Goal: Task Accomplishment & Management: Complete application form

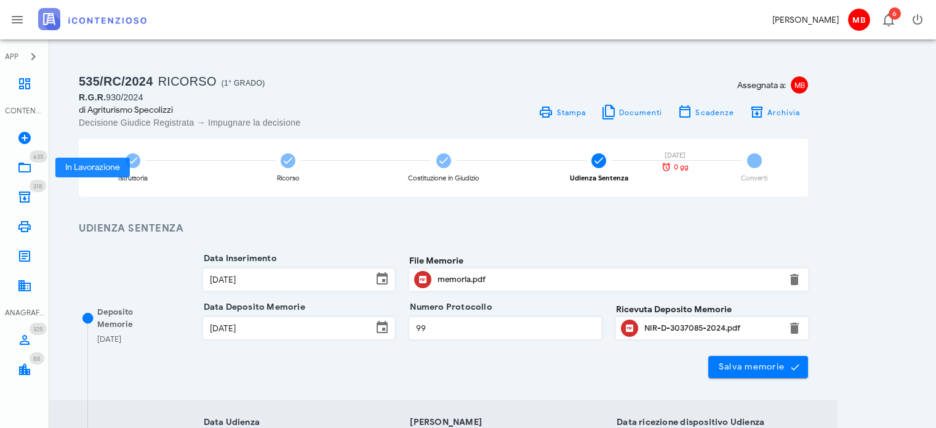
scroll to position [494, 0]
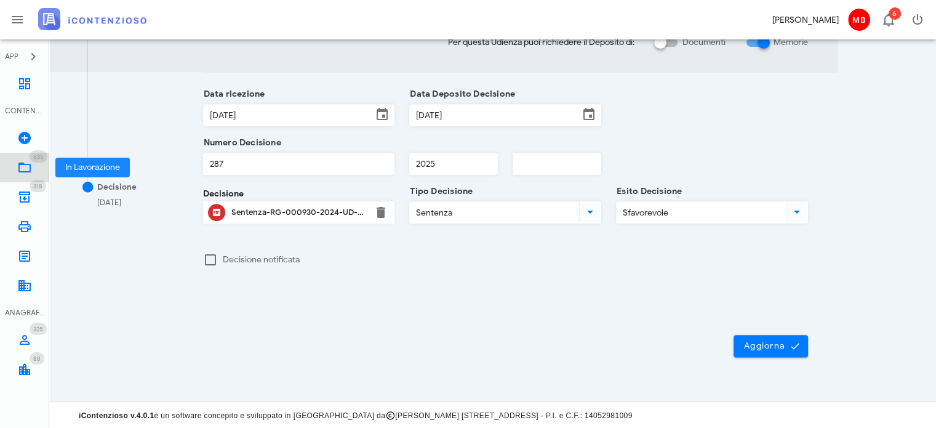
click at [33, 162] on link "635 In Lavorazione 635" at bounding box center [24, 168] width 49 height 30
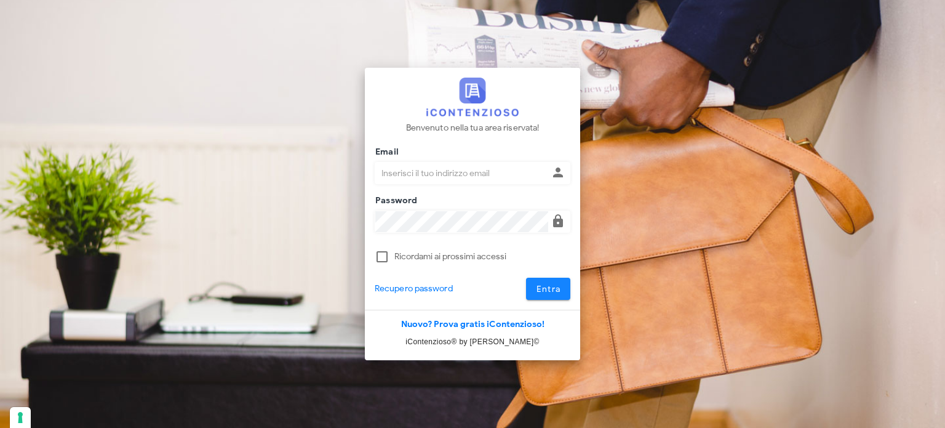
type input "[EMAIL_ADDRESS][DOMAIN_NAME]"
click at [538, 284] on span "Entra" at bounding box center [548, 289] width 25 height 10
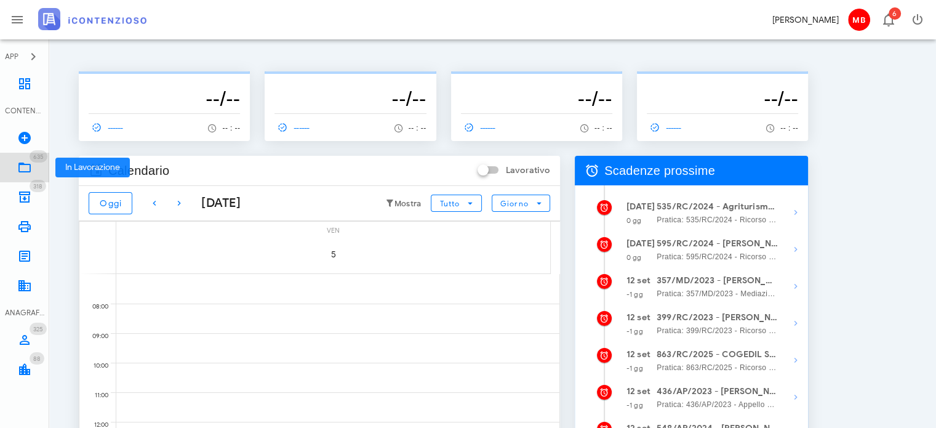
click at [34, 167] on link "635 In Lavorazione 635" at bounding box center [24, 168] width 49 height 30
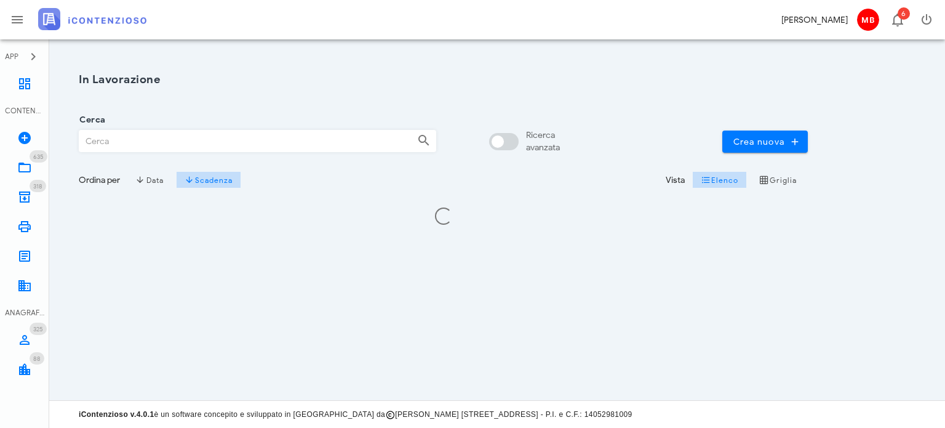
click at [175, 142] on input "Cerca" at bounding box center [243, 140] width 328 height 21
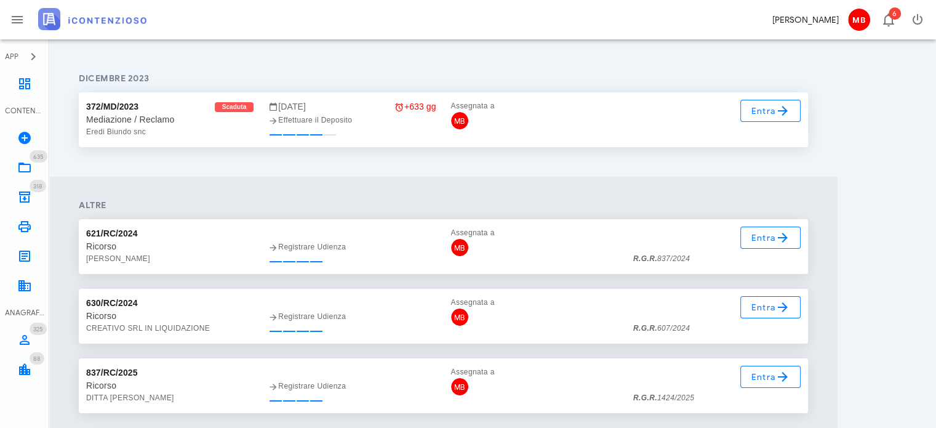
scroll to position [185, 0]
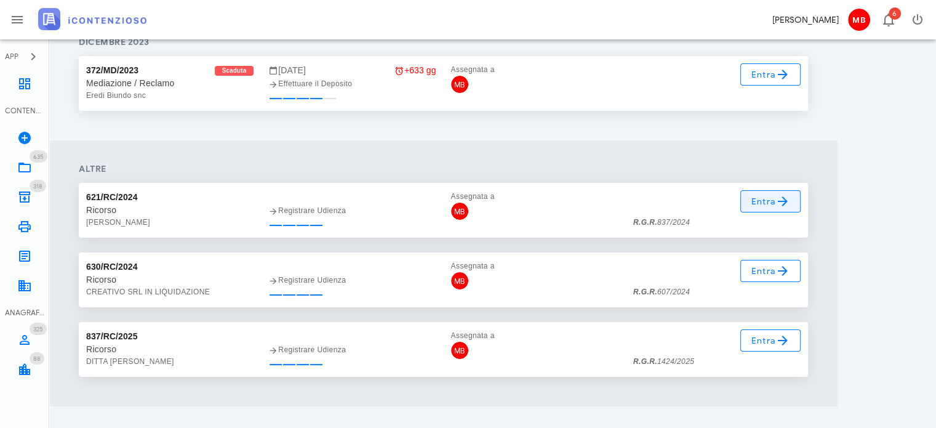
type input "837"
click at [755, 199] on span "Entra" at bounding box center [771, 201] width 40 height 15
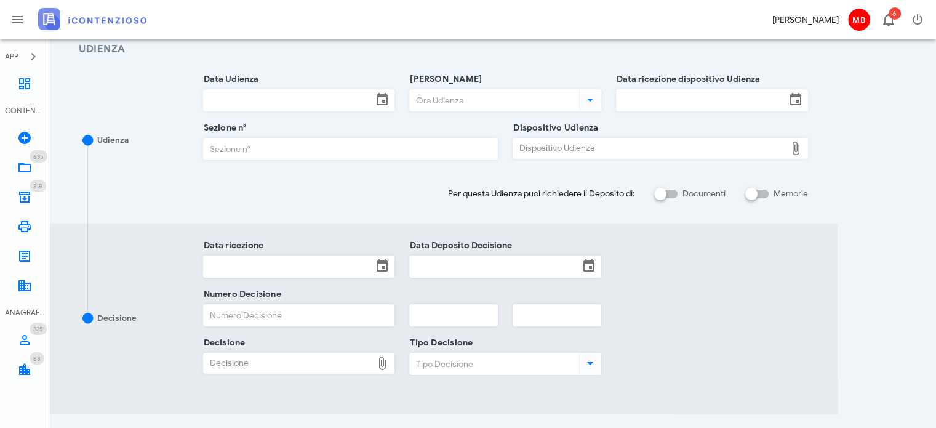
scroll to position [185, 0]
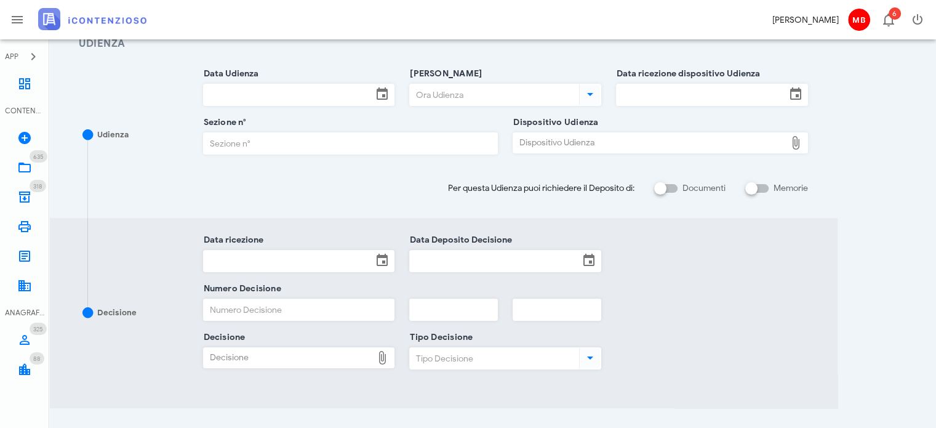
click at [544, 144] on div "Dispositivo Udienza" at bounding box center [649, 143] width 273 height 20
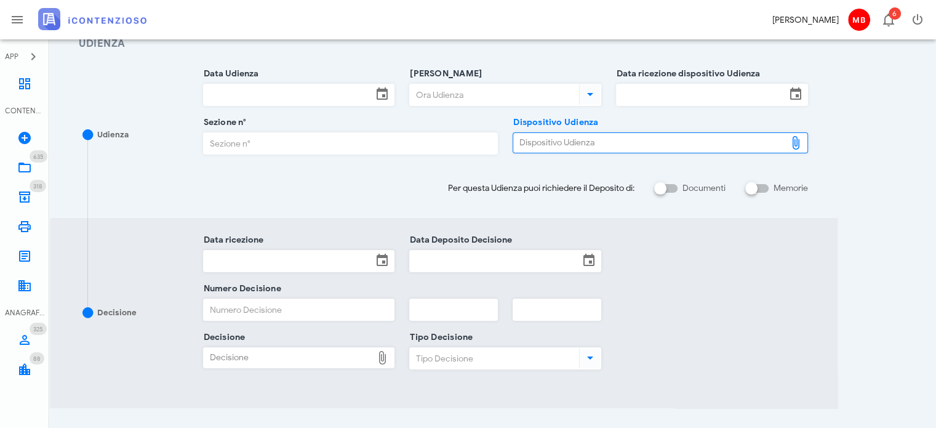
type input "C:\fakepath\AvvTratt___837_2024.pdf"
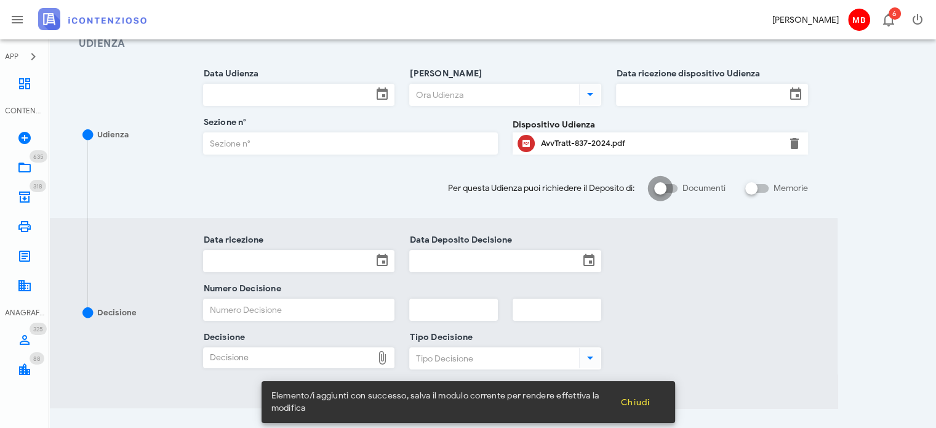
click at [665, 189] on div at bounding box center [660, 188] width 21 height 21
checkbox input "true"
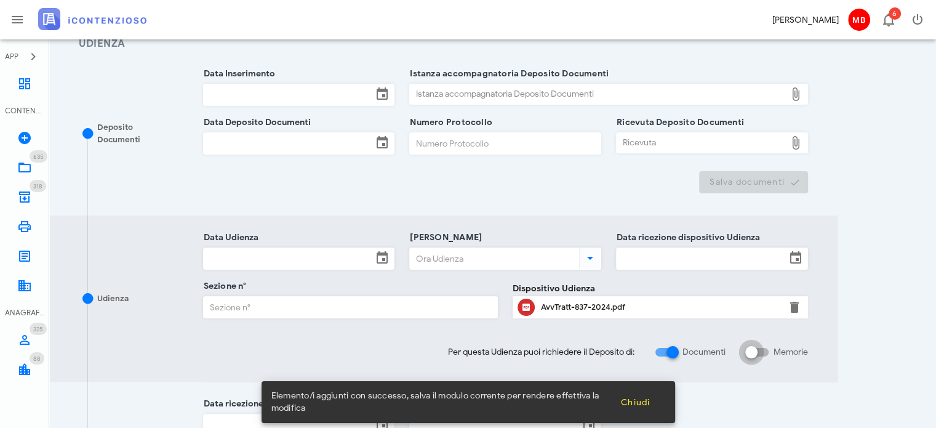
click at [755, 348] on div at bounding box center [751, 352] width 21 height 21
checkbox input "true"
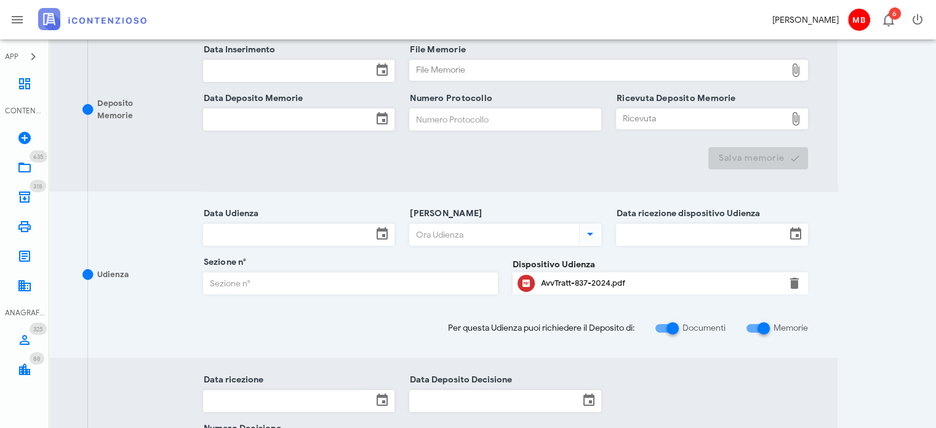
scroll to position [431, 0]
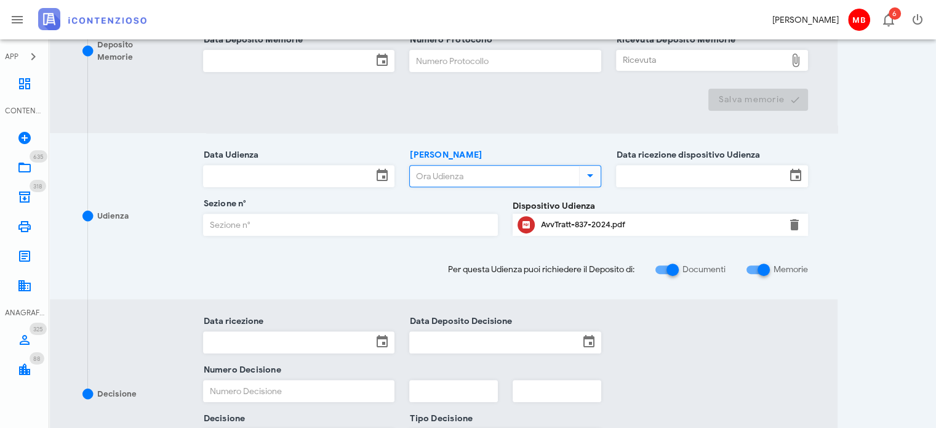
click at [441, 176] on input "Ora Udienza" at bounding box center [493, 176] width 167 height 21
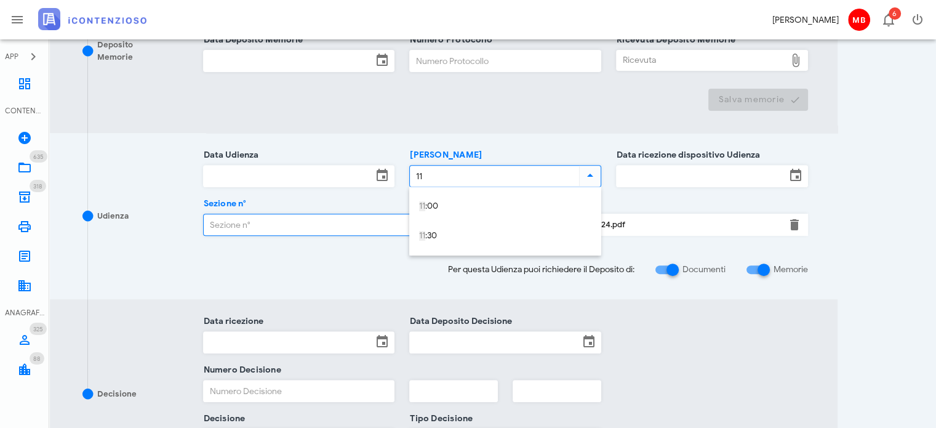
click at [341, 227] on input "Sezione n°" at bounding box center [351, 224] width 294 height 21
type input "10:00"
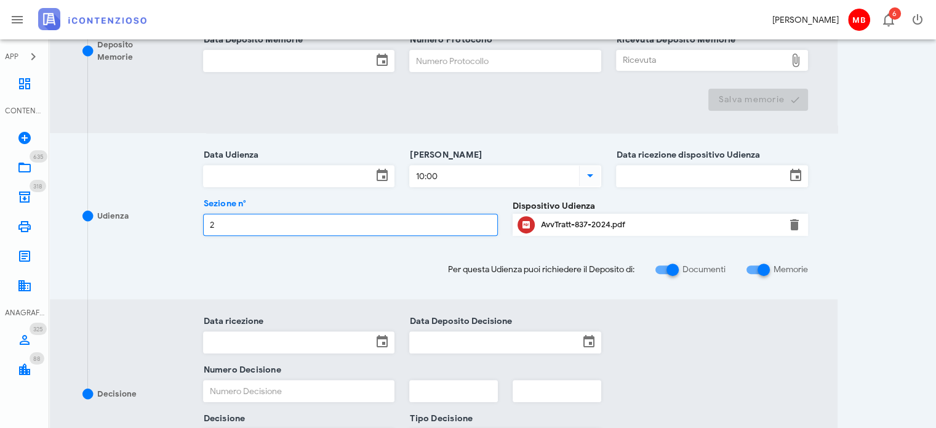
type input "2"
click at [256, 172] on input "Data Udienza" at bounding box center [288, 176] width 169 height 21
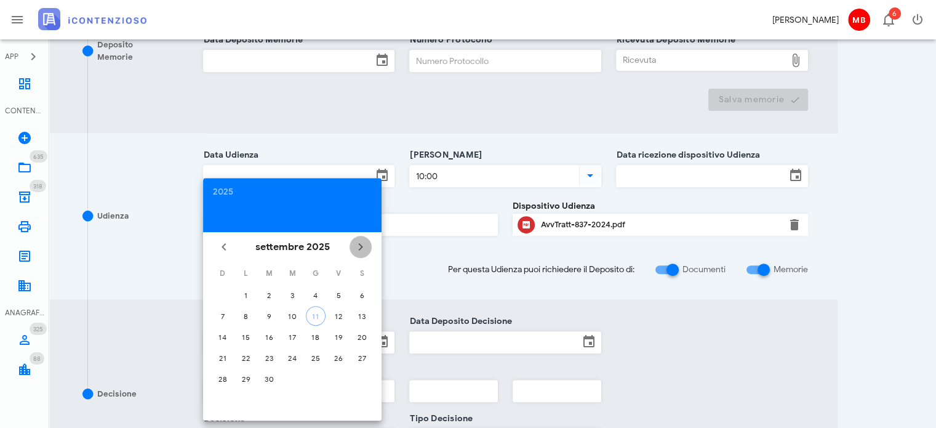
click at [364, 250] on icon "Il prossimo mese" at bounding box center [360, 246] width 15 height 15
click at [250, 374] on div "24" at bounding box center [246, 378] width 20 height 9
type input "24/11/2025"
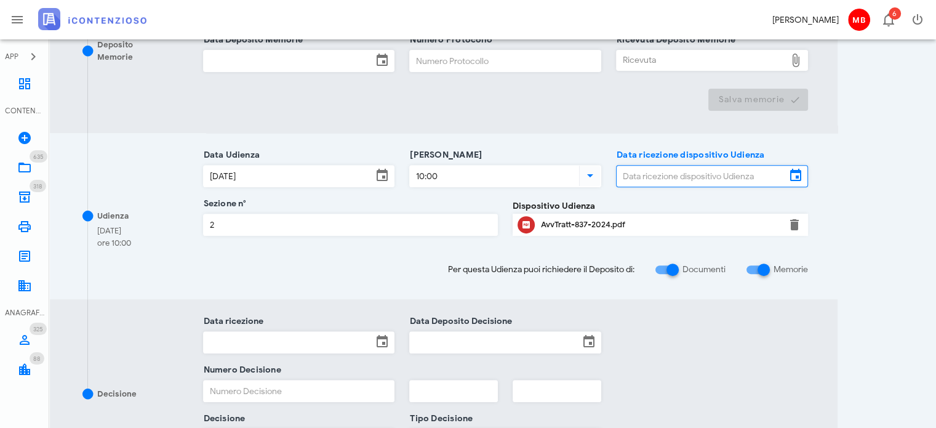
click at [723, 172] on input "Data ricezione dispositivo Udienza" at bounding box center [701, 176] width 169 height 21
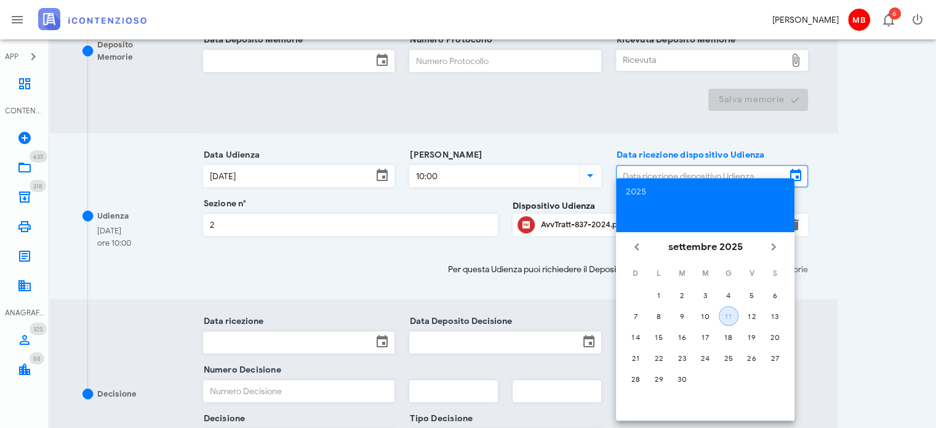
click at [729, 319] on button "11" at bounding box center [729, 316] width 20 height 20
type input "11/09/2025"
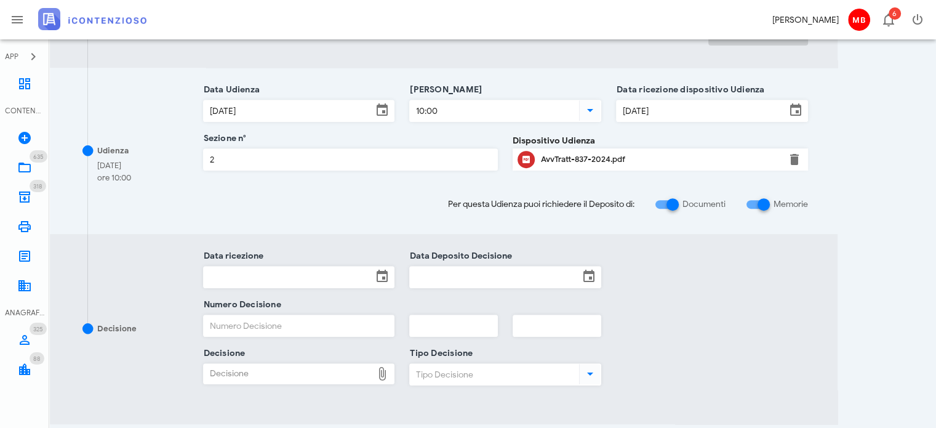
scroll to position [615, 0]
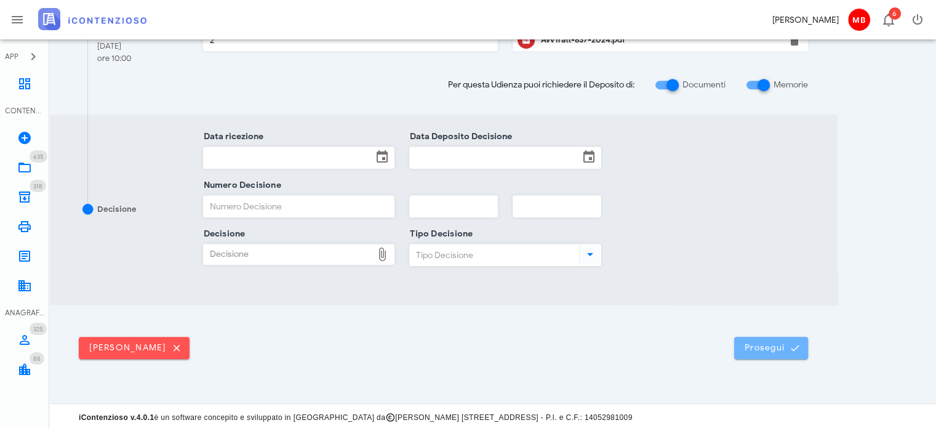
click at [753, 348] on span "Prosegui" at bounding box center [771, 347] width 54 height 11
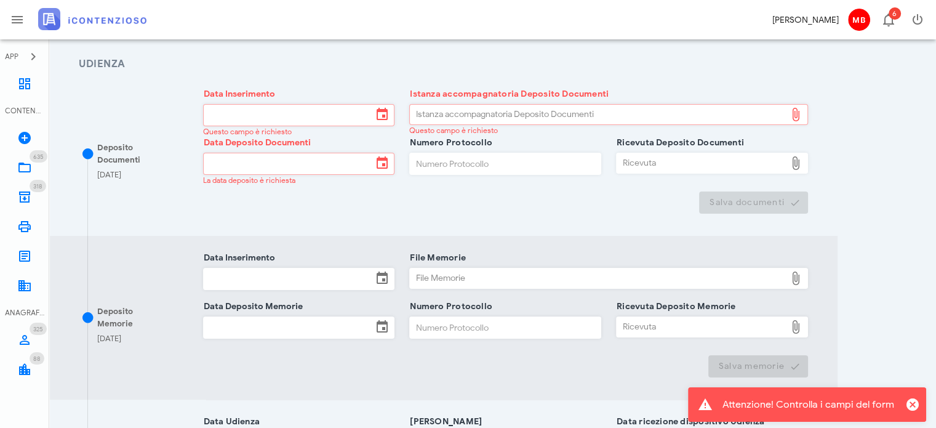
scroll to position [185, 0]
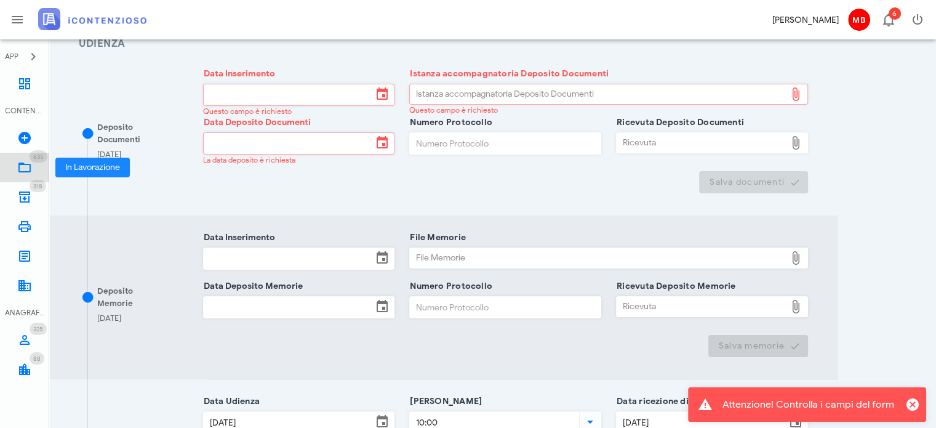
click at [23, 161] on icon at bounding box center [24, 167] width 15 height 15
